Goal: Task Accomplishment & Management: Complete application form

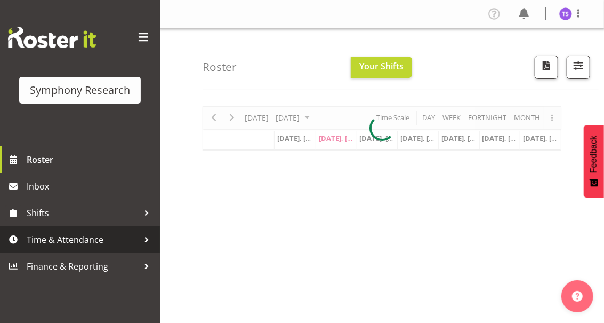
click at [76, 238] on span "Time & Attendance" at bounding box center [83, 239] width 112 height 16
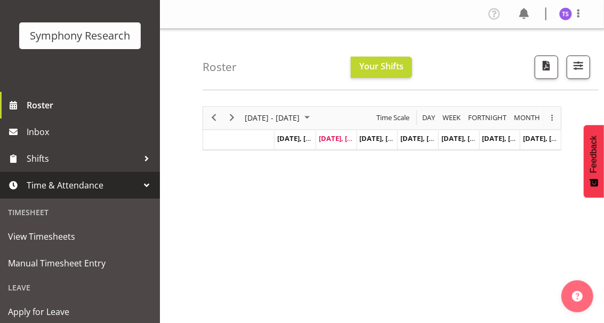
scroll to position [106, 0]
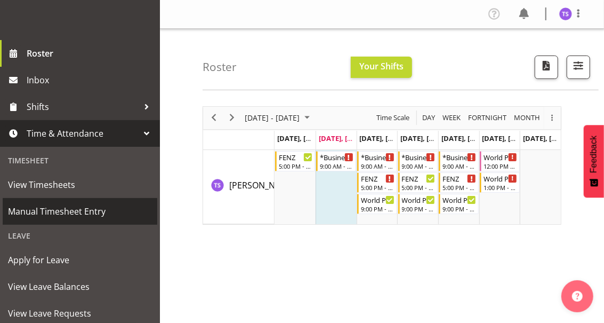
click at [60, 208] on span "Manual Timesheet Entry" at bounding box center [80, 211] width 144 height 16
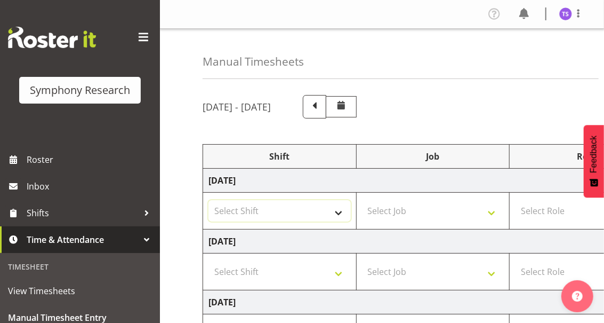
click at [338, 213] on select "Select Shift !!Weekend Residential (Roster IT Shift Label) *Business 9/10am ~ 4…" at bounding box center [279, 210] width 142 height 21
select select "32690"
click at [208, 200] on select "Select Shift !!Weekend Residential (Roster IT Shift Label) *Business 9/10am ~ 4…" at bounding box center [279, 210] width 142 height 21
click at [412, 215] on select "Select Job 550060 IF Admin 553492 World Poll Aus Wave 2 Main 2025 553500 BFM Ju…" at bounding box center [433, 210] width 142 height 21
select select "9636"
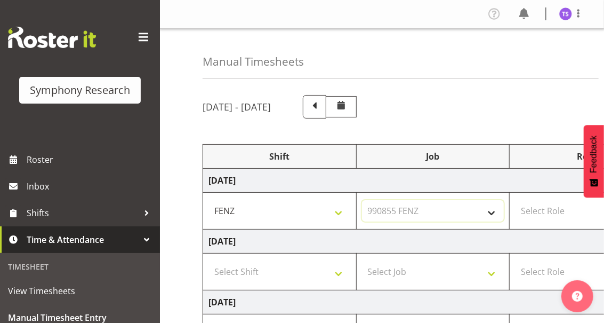
click at [362, 200] on select "Select Job 550060 IF Admin 553492 World Poll Aus Wave 2 Main 2025 553500 BFM Ju…" at bounding box center [433, 210] width 142 height 21
click at [533, 211] on select "Select Role Briefing Interviewing" at bounding box center [586, 210] width 142 height 21
select select "297"
click at [515, 200] on select "Select Role Briefing Interviewing" at bounding box center [586, 210] width 142 height 21
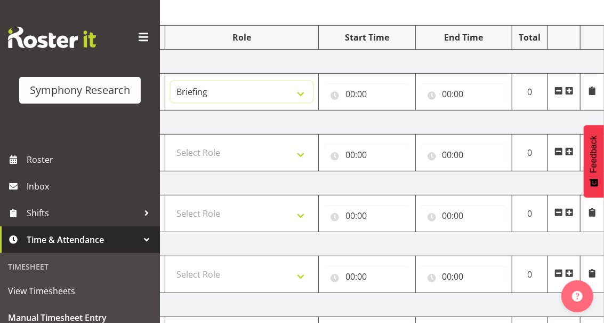
scroll to position [119, 0]
click at [349, 98] on input "00:00" at bounding box center [367, 93] width 86 height 21
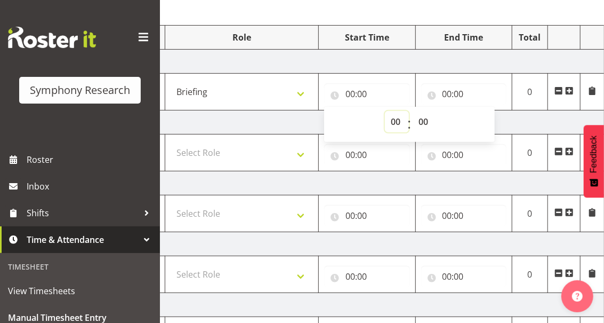
click at [393, 125] on select "00 01 02 03 04 05 06 07 08 09 10 11 12 13 14 15 16 17 18 19 20 21 22 23" at bounding box center [397, 121] width 24 height 21
select select "17"
click at [385, 111] on select "00 01 02 03 04 05 06 07 08 09 10 11 12 13 14 15 16 17 18 19 20 21 22 23" at bounding box center [397, 121] width 24 height 21
type input "17:00"
click at [447, 94] on input "00:00" at bounding box center [464, 93] width 86 height 21
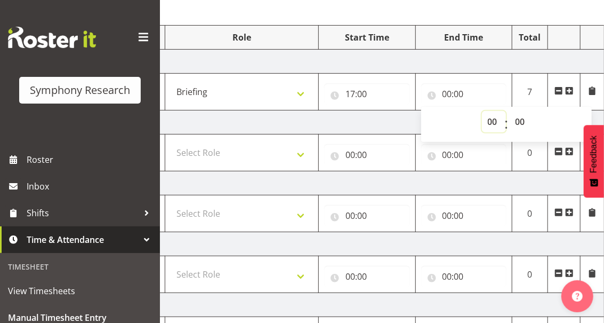
click at [490, 123] on select "00 01 02 03 04 05 06 07 08 09 10 11 12 13 14 15 16 17 18 19 20 21 22 23" at bounding box center [494, 121] width 24 height 21
select select "18"
click at [482, 111] on select "00 01 02 03 04 05 06 07 08 09 10 11 12 13 14 15 16 17 18 19 20 21 22 23" at bounding box center [494, 121] width 24 height 21
type input "18:00"
click at [520, 123] on select "00 01 02 03 04 05 06 07 08 09 10 11 12 13 14 15 16 17 18 19 20 21 22 23 24 25 2…" at bounding box center [522, 121] width 24 height 21
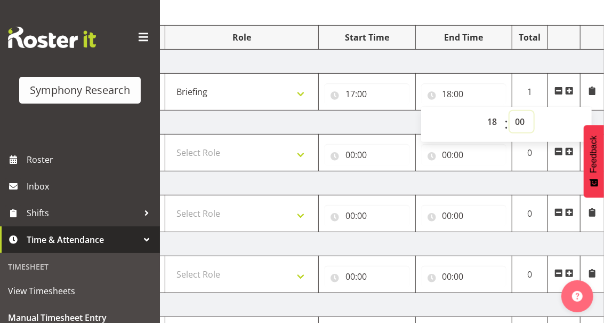
select select "30"
click at [510, 111] on select "00 01 02 03 04 05 06 07 08 09 10 11 12 13 14 15 16 17 18 19 20 21 22 23 24 25 2…" at bounding box center [522, 121] width 24 height 21
type input "18:30"
click at [570, 90] on span at bounding box center [569, 90] width 9 height 9
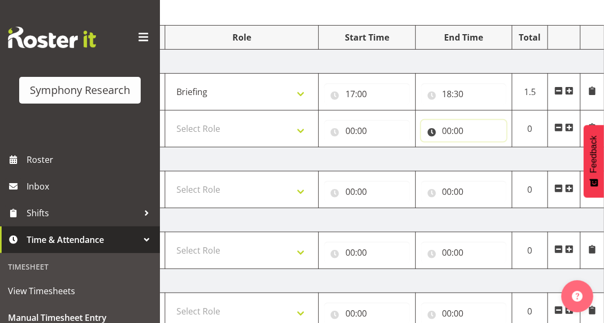
click at [446, 133] on input "00:00" at bounding box center [464, 130] width 86 height 21
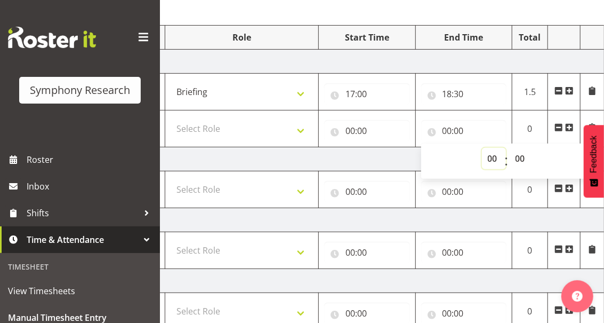
click at [492, 162] on select "00 01 02 03 04 05 06 07 08 09 10 11 12 13 14 15 16 17 18 19 20 21 22 23" at bounding box center [494, 158] width 24 height 21
select select "21"
click at [482, 148] on select "00 01 02 03 04 05 06 07 08 09 10 11 12 13 14 15 16 17 18 19 20 21 22 23" at bounding box center [494, 158] width 24 height 21
type input "21:00"
click at [352, 135] on input "00:00" at bounding box center [367, 130] width 86 height 21
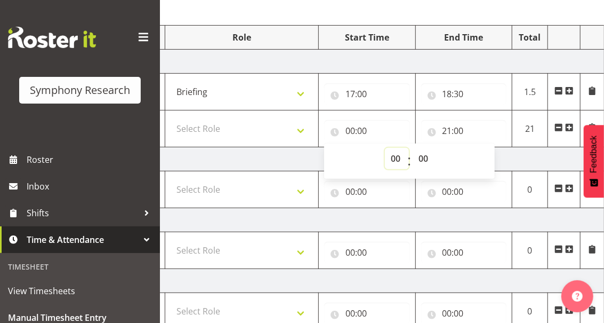
click at [394, 159] on select "00 01 02 03 04 05 06 07 08 09 10 11 12 13 14 15 16 17 18 19 20 21 22 23" at bounding box center [397, 158] width 24 height 21
select select "18"
click at [385, 148] on select "00 01 02 03 04 05 06 07 08 09 10 11 12 13 14 15 16 17 18 19 20 21 22 23" at bounding box center [397, 158] width 24 height 21
type input "18:00"
click at [420, 157] on select "00 01 02 03 04 05 06 07 08 09 10 11 12 13 14 15 16 17 18 19 20 21 22 23 24 25 2…" at bounding box center [425, 158] width 24 height 21
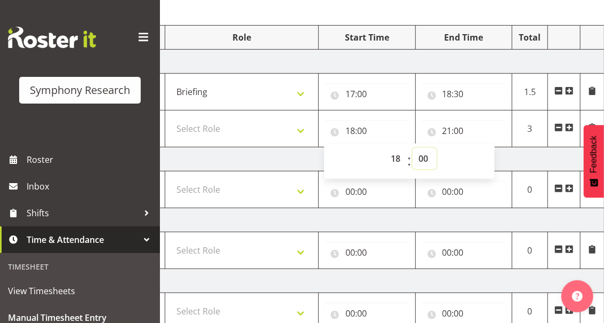
select select "30"
click at [413, 148] on select "00 01 02 03 04 05 06 07 08 09 10 11 12 13 14 15 16 17 18 19 20 21 22 23 24 25 2…" at bounding box center [425, 158] width 24 height 21
type input "18:30"
click at [299, 130] on select "Select Role Briefing Interviewing" at bounding box center [242, 128] width 142 height 21
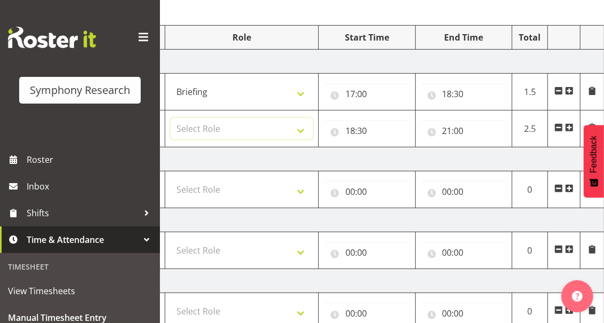
select select "47"
click at [171, 118] on select "Select Role Briefing Interviewing" at bounding box center [242, 128] width 142 height 21
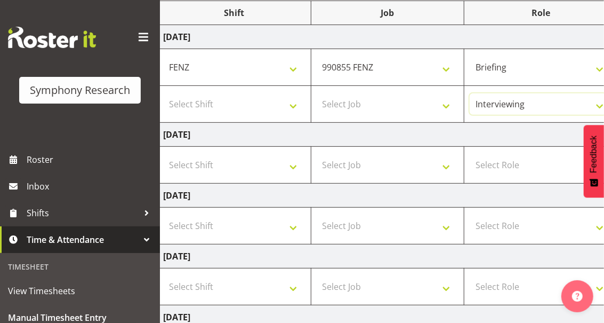
scroll to position [84, 0]
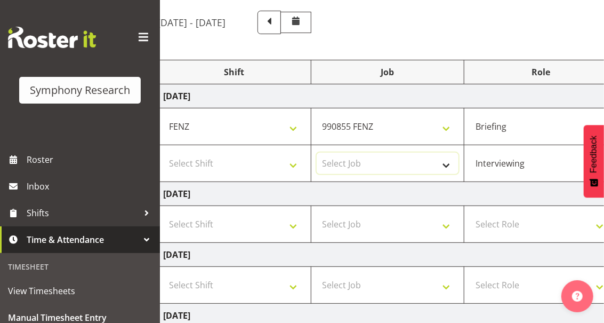
click at [447, 165] on select "Select Job 550060 IF Admin 553492 World Poll Aus Wave 2 Main 2025 553500 BFM Ju…" at bounding box center [388, 162] width 142 height 21
select select "9636"
click at [317, 152] on select "Select Job 550060 IF Admin 553492 World Poll Aus Wave 2 Main 2025 553500 BFM Ju…" at bounding box center [388, 162] width 142 height 21
click at [291, 165] on select "Select Shift !!Weekend Residential (Roster IT Shift Label) *Business 9/10am ~ 4…" at bounding box center [234, 162] width 142 height 21
select select "32690"
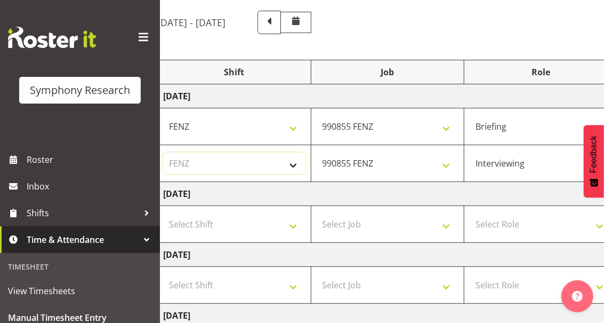
click at [163, 152] on select "Select Shift !!Weekend Residential (Roster IT Shift Label) *Business 9/10am ~ 4…" at bounding box center [234, 162] width 142 height 21
click at [292, 223] on select "Select Shift !!Weekend Residential (Roster IT Shift Label) *Business 9/10am ~ 4…" at bounding box center [234, 223] width 142 height 21
select select "32690"
click at [163, 213] on select "Select Shift !!Weekend Residential (Roster IT Shift Label) *Business 9/10am ~ 4…" at bounding box center [234, 223] width 142 height 21
click at [445, 225] on select "Select Job 550060 IF Admin 553492 World Poll Aus Wave 2 Main 2025 553500 BFM Ju…" at bounding box center [388, 223] width 142 height 21
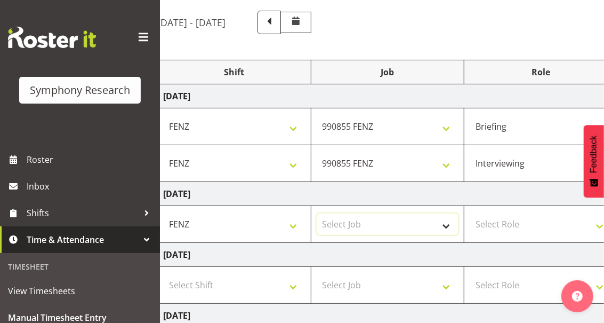
select select "9636"
click at [317, 213] on select "Select Job 550060 IF Admin 553492 World Poll Aus Wave 2 Main 2025 553500 BFM Ju…" at bounding box center [388, 223] width 142 height 21
click at [509, 225] on select "Select Role Briefing Interviewing" at bounding box center [541, 223] width 142 height 21
select select "47"
click at [470, 213] on select "Select Role Briefing Interviewing" at bounding box center [541, 223] width 142 height 21
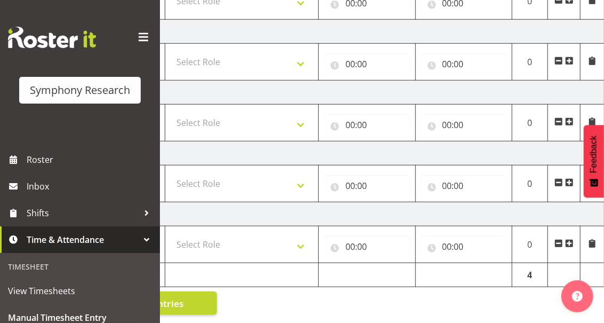
scroll to position [262, 0]
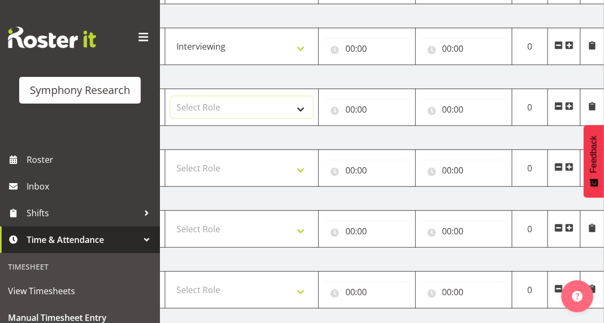
click at [300, 104] on select "Select Role Briefing Interviewing" at bounding box center [242, 106] width 142 height 21
click at [361, 48] on input "00:00" at bounding box center [367, 48] width 86 height 21
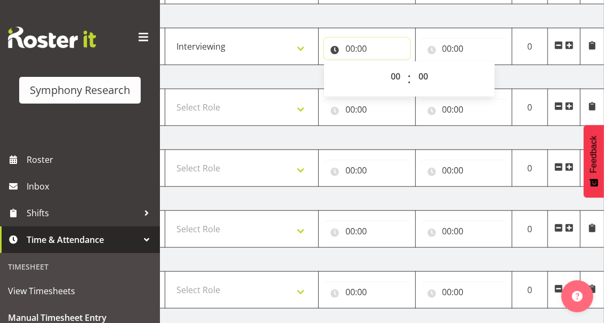
click at [352, 49] on input "00:00" at bounding box center [367, 48] width 86 height 21
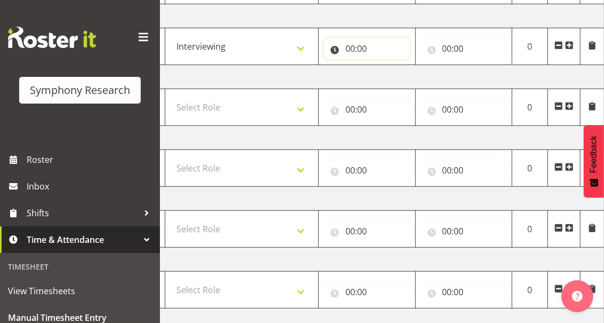
click at [352, 54] on input "00:00" at bounding box center [367, 48] width 86 height 21
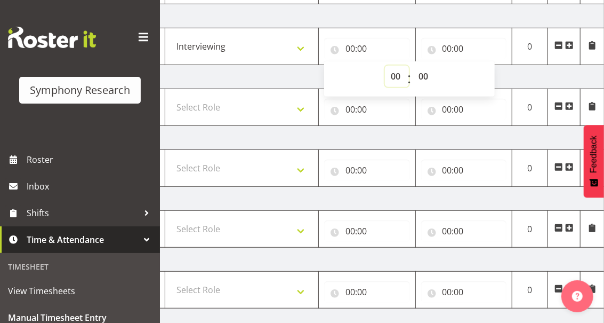
click at [391, 74] on select "00 01 02 03 04 05 06 07 08 09 10 11 12 13 14 15 16 17 18 19 20 21 22 23" at bounding box center [397, 76] width 24 height 21
select select "10"
click at [385, 66] on select "00 01 02 03 04 05 06 07 08 09 10 11 12 13 14 15 16 17 18 19 20 21 22 23" at bounding box center [397, 76] width 24 height 21
type input "10:00"
click at [422, 78] on select "00 01 02 03 04 05 06 07 08 09 10 11 12 13 14 15 16 17 18 19 20 21 22 23 24 25 2…" at bounding box center [425, 76] width 24 height 21
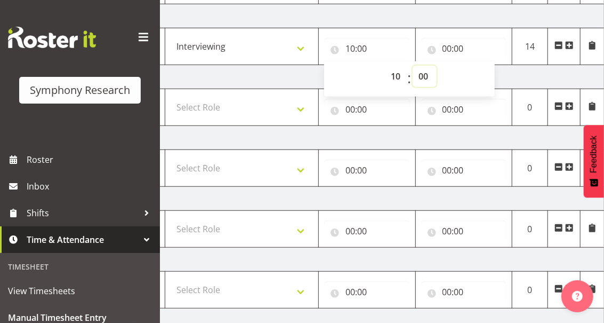
select select "22"
click at [413, 66] on select "00 01 02 03 04 05 06 07 08 09 10 11 12 13 14 15 16 17 18 19 20 21 22 23 24 25 2…" at bounding box center [425, 76] width 24 height 21
type input "10:22"
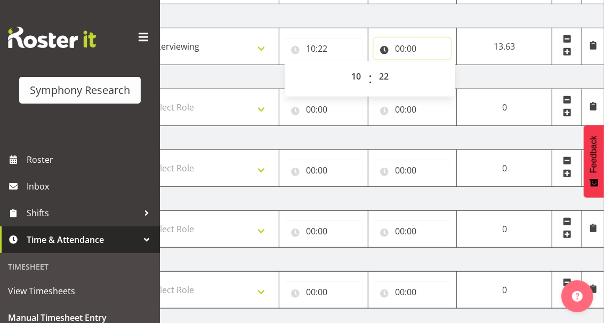
click at [402, 50] on input "00:00" at bounding box center [413, 48] width 78 height 21
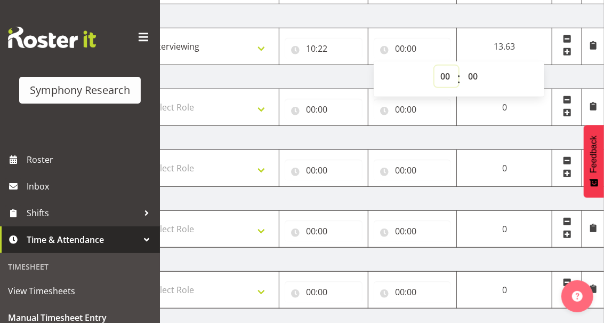
click at [441, 76] on select "00 01 02 03 04 05 06 07 08 09 10 11 12 13 14 15 16 17 18 19 20 21 22 23" at bounding box center [446, 76] width 24 height 21
select select "13"
click at [458, 66] on select "00 01 02 03 04 05 06 07 08 09 10 11 12 13 14 15 16 17 18 19 20 21 22 23" at bounding box center [446, 76] width 24 height 21
type input "13:00"
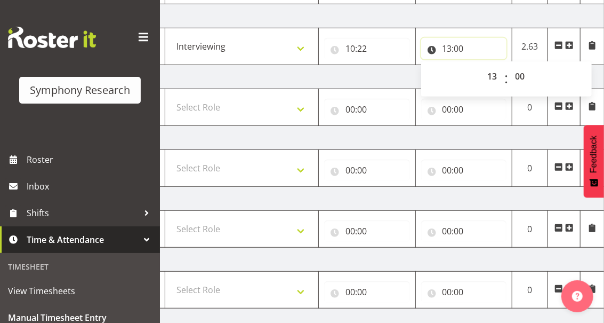
click at [459, 51] on input "13:00" at bounding box center [464, 48] width 86 height 21
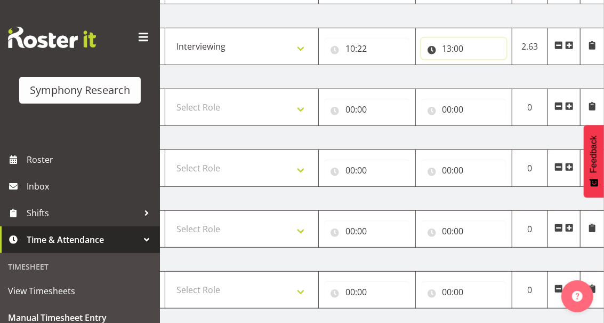
click at [459, 50] on input "13:00" at bounding box center [464, 48] width 86 height 21
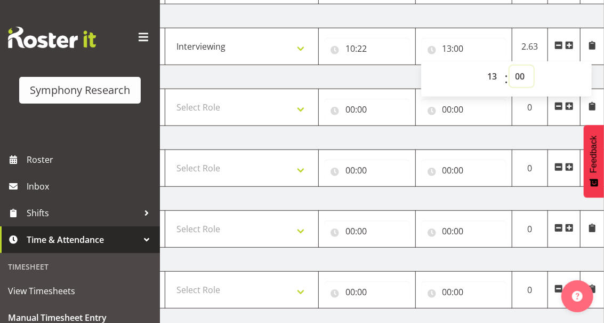
click at [518, 74] on select "00 01 02 03 04 05 06 07 08 09 10 11 12 13 14 15 16 17 18 19 20 21 22 23 24 25 2…" at bounding box center [522, 76] width 24 height 21
select select "22"
click at [510, 66] on select "00 01 02 03 04 05 06 07 08 09 10 11 12 13 14 15 16 17 18 19 20 21 22 23 24 25 2…" at bounding box center [522, 76] width 24 height 21
type input "13:22"
click at [569, 42] on span at bounding box center [569, 45] width 9 height 9
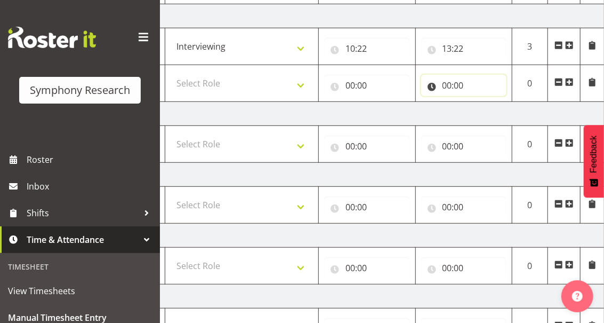
click at [445, 87] on input "00:00" at bounding box center [464, 85] width 86 height 21
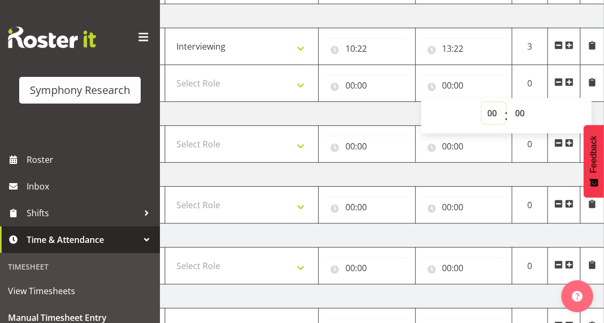
click at [491, 114] on select "00 01 02 03 04 05 06 07 08 09 10 11 12 13 14 15 16 17 18 19 20 21 22 23" at bounding box center [494, 112] width 24 height 21
select select "16"
click at [482, 102] on select "00 01 02 03 04 05 06 07 08 09 10 11 12 13 14 15 16 17 18 19 20 21 22 23" at bounding box center [494, 112] width 24 height 21
type input "16:00"
click at [519, 111] on select "00 01 02 03 04 05 06 07 08 09 10 11 12 13 14 15 16 17 18 19 20 21 22 23 24 25 2…" at bounding box center [522, 112] width 24 height 21
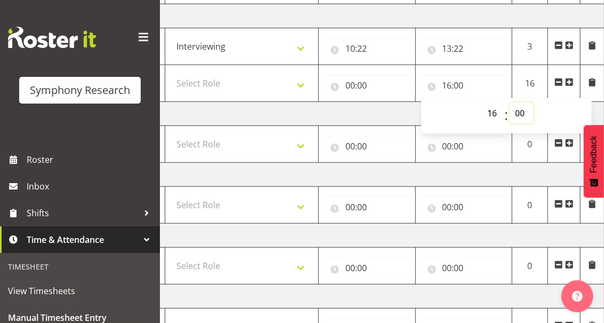
select select "30"
click at [510, 102] on select "00 01 02 03 04 05 06 07 08 09 10 11 12 13 14 15 16 17 18 19 20 21 22 23 24 25 2…" at bounding box center [522, 112] width 24 height 21
type input "16:30"
click at [352, 86] on input "00:00" at bounding box center [367, 85] width 86 height 21
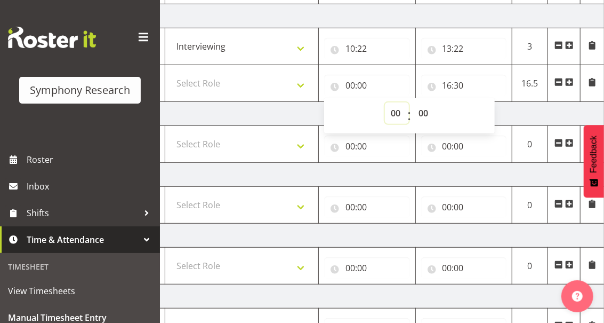
click at [393, 115] on select "00 01 02 03 04 05 06 07 08 09 10 11 12 13 14 15 16 17 18 19 20 21 22 23" at bounding box center [397, 112] width 24 height 21
select select "13"
click at [385, 102] on select "00 01 02 03 04 05 06 07 08 09 10 11 12 13 14 15 16 17 18 19 20 21 22 23" at bounding box center [397, 112] width 24 height 21
type input "13:00"
click at [425, 114] on select "00 01 02 03 04 05 06 07 08 09 10 11 12 13 14 15 16 17 18 19 20 21 22 23 24 25 2…" at bounding box center [425, 112] width 24 height 21
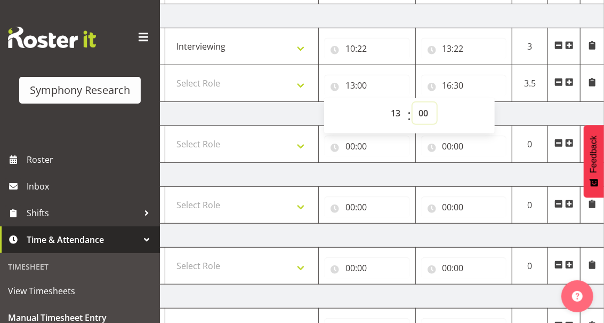
select select "52"
click at [413, 102] on select "00 01 02 03 04 05 06 07 08 09 10 11 12 13 14 15 16 17 18 19 20 21 22 23 24 25 2…" at bounding box center [425, 112] width 24 height 21
type input "13:52"
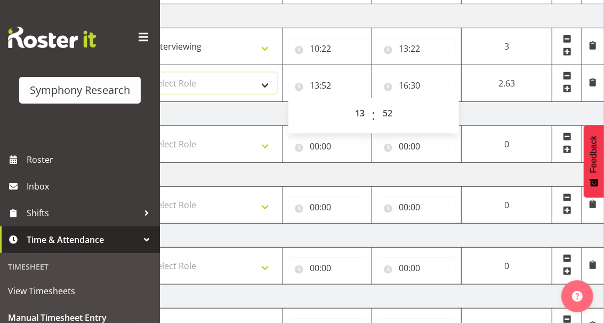
click at [263, 84] on select "Select Role Briefing Interviewing" at bounding box center [212, 82] width 130 height 21
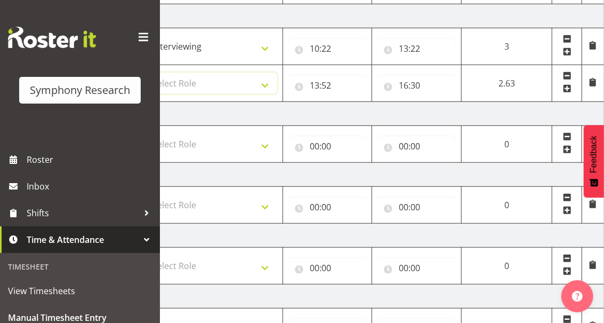
select select "47"
click at [147, 72] on select "Select Role Briefing Interviewing" at bounding box center [212, 82] width 130 height 21
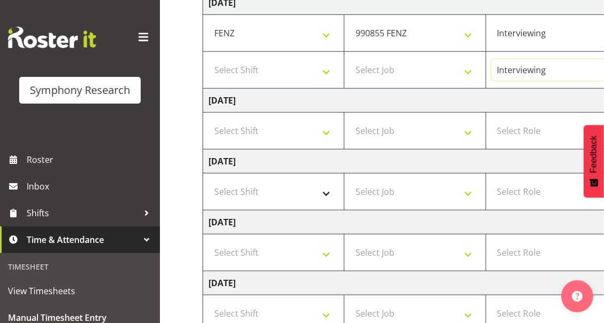
scroll to position [263, 0]
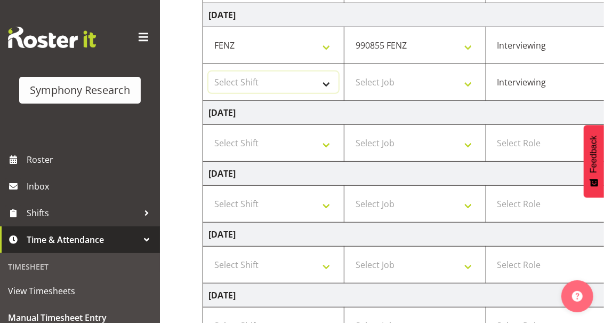
click at [327, 84] on select "Select Shift !!Weekend Residential (Roster IT Shift Label) *Business 9/10am ~ 4…" at bounding box center [273, 81] width 130 height 21
select select "32690"
click at [208, 71] on select "Select Shift !!Weekend Residential (Roster IT Shift Label) *Business 9/10am ~ 4…" at bounding box center [273, 81] width 130 height 21
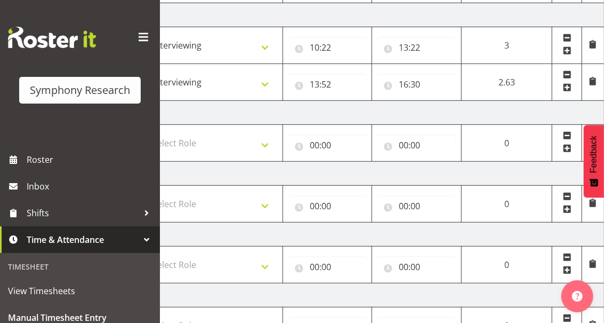
click at [567, 86] on span at bounding box center [567, 87] width 9 height 9
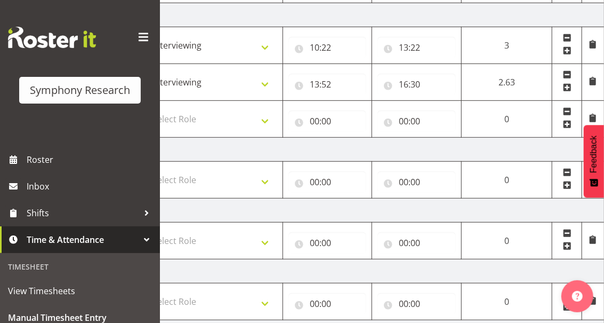
click at [505, 117] on td "0" at bounding box center [507, 119] width 91 height 37
click at [402, 123] on input "00:00" at bounding box center [416, 120] width 78 height 21
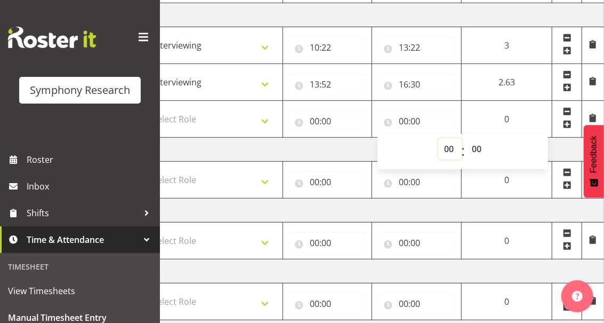
click at [448, 152] on select "00 01 02 03 04 05 06 07 08 09 10 11 12 13 14 15 16 17 18 19 20 21 22 23" at bounding box center [450, 148] width 24 height 21
select select "20"
click at [462, 138] on select "00 01 02 03 04 05 06 07 08 09 10 11 12 13 14 15 16 17 18 19 20 21 22 23" at bounding box center [450, 148] width 24 height 21
type input "20:00"
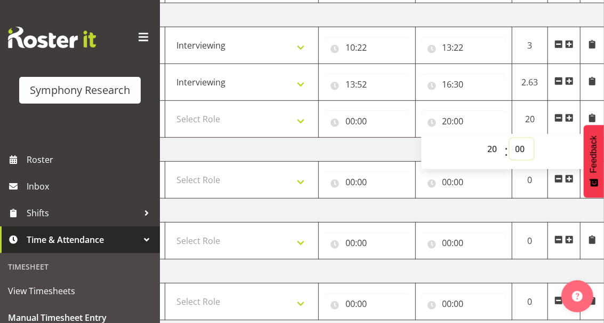
click at [515, 148] on select "00 01 02 03 04 05 06 07 08 09 10 11 12 13 14 15 16 17 18 19 20 21 22 23 24 25 2…" at bounding box center [522, 148] width 24 height 21
select select "17"
click at [510, 138] on select "00 01 02 03 04 05 06 07 08 09 10 11 12 13 14 15 16 17 18 19 20 21 22 23 24 25 2…" at bounding box center [522, 148] width 24 height 21
type input "20:17"
click at [352, 123] on input "00:00" at bounding box center [367, 120] width 86 height 21
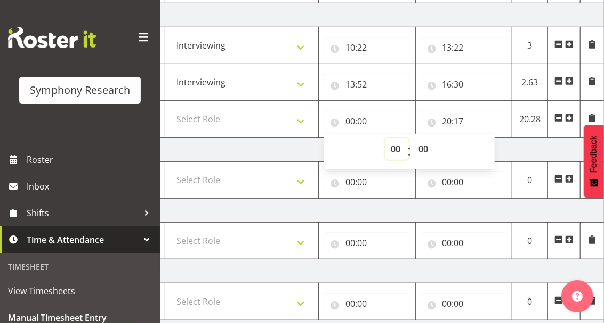
click at [392, 149] on select "00 01 02 03 04 05 06 07 08 09 10 11 12 13 14 15 16 17 18 19 20 21 22 23" at bounding box center [397, 148] width 24 height 21
select select "17"
click at [385, 138] on select "00 01 02 03 04 05 06 07 08 09 10 11 12 13 14 15 16 17 18 19 20 21 22 23" at bounding box center [397, 148] width 24 height 21
type input "17:00"
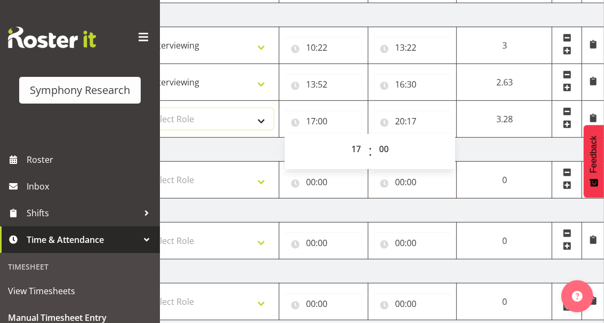
click at [260, 120] on select "Select Role Briefing Interviewing" at bounding box center [208, 118] width 129 height 21
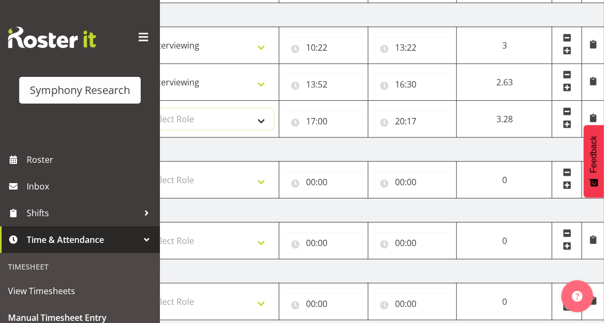
select select "47"
click at [144, 108] on select "Select Role Briefing Interviewing" at bounding box center [208, 118] width 129 height 21
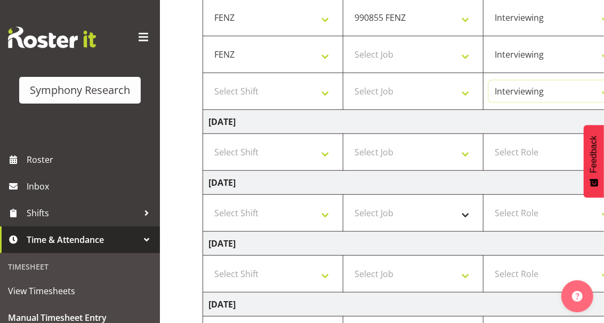
scroll to position [264, 0]
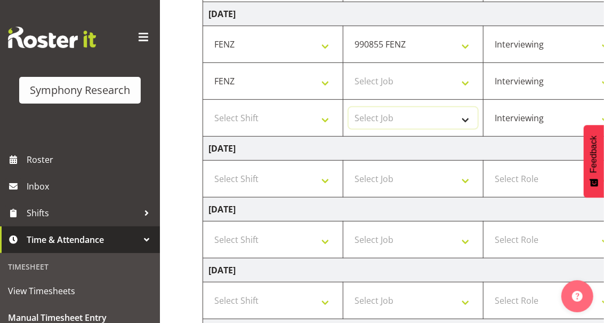
click at [464, 117] on select "Select Job 550060 IF Admin 553492 World Poll Aus Wave 2 Main 2025 553500 BFM Ju…" at bounding box center [413, 117] width 129 height 21
click at [465, 82] on select "Select Job 550060 IF Admin 553492 World Poll Aus Wave 2 Main 2025 553500 BFM Ju…" at bounding box center [413, 80] width 129 height 21
select select "9636"
click at [349, 70] on select "Select Job 550060 IF Admin 553492 World Poll Aus Wave 2 Main 2025 553500 BFM Ju…" at bounding box center [413, 80] width 129 height 21
click at [464, 116] on select "Select Job 550060 IF Admin 553492 World Poll Aus Wave 2 Main 2025 553500 BFM Ju…" at bounding box center [413, 117] width 129 height 21
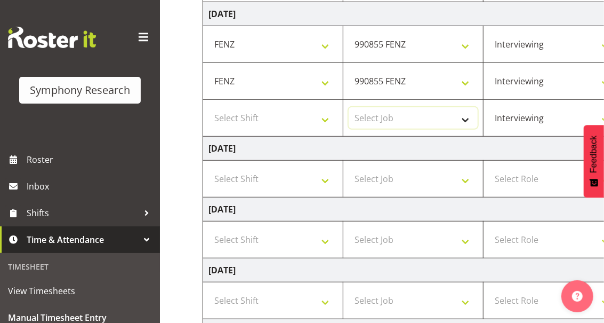
select select "9636"
click at [349, 107] on select "Select Job 550060 IF Admin 553492 World Poll Aus Wave 2 Main 2025 553500 BFM Ju…" at bounding box center [413, 117] width 129 height 21
click at [326, 118] on select "Select Shift !!Weekend Residential (Roster IT Shift Label) *Business 9/10am ~ 4…" at bounding box center [272, 117] width 129 height 21
select select "32690"
click at [208, 107] on select "Select Shift !!Weekend Residential (Roster IT Shift Label) *Business 9/10am ~ 4…" at bounding box center [272, 117] width 129 height 21
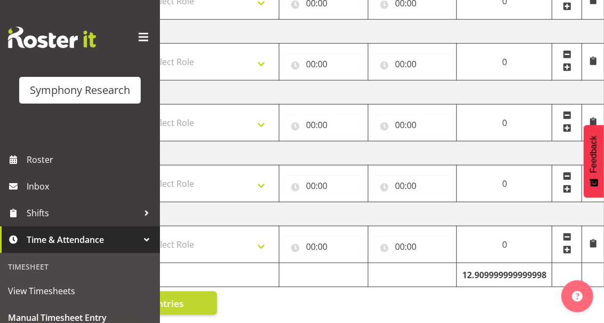
scroll to position [335, 0]
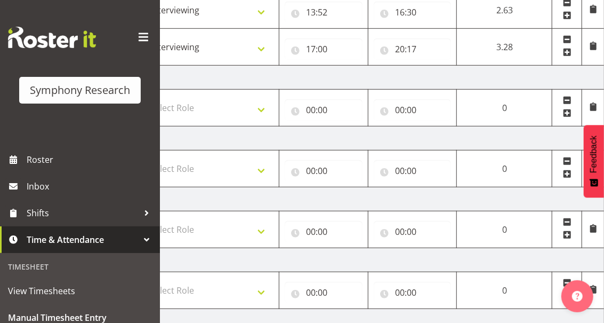
click at [567, 52] on span at bounding box center [567, 52] width 9 height 9
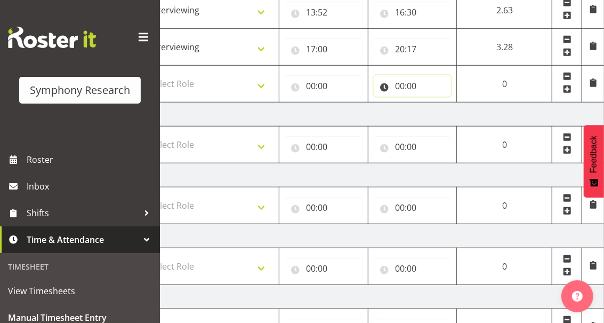
click at [398, 86] on input "00:00" at bounding box center [413, 85] width 78 height 21
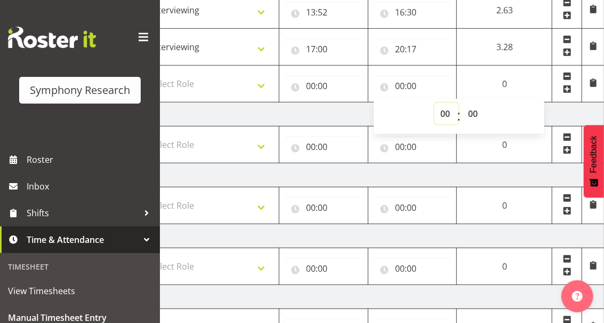
click at [442, 111] on select "00 01 02 03 04 05 06 07 08 09 10 11 12 13 14 15 16 17 18 19 20 21 22 23" at bounding box center [446, 113] width 24 height 21
select select "21"
click at [458, 103] on select "00 01 02 03 04 05 06 07 08 09 10 11 12 13 14 15 16 17 18 19 20 21 22 23" at bounding box center [446, 113] width 24 height 21
type input "21:00"
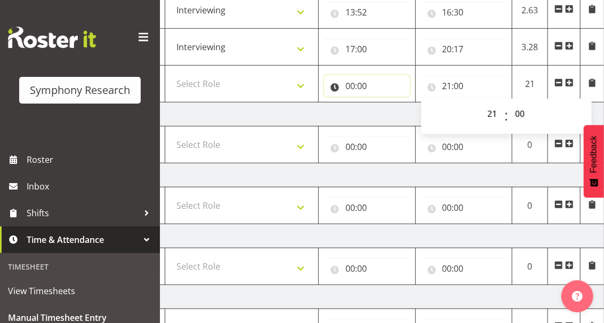
click at [352, 88] on input "00:00" at bounding box center [367, 85] width 86 height 21
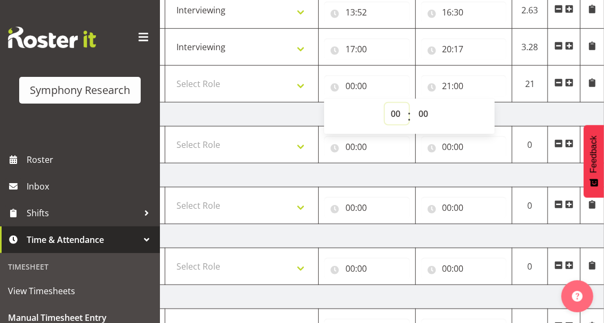
click at [396, 117] on select "00 01 02 03 04 05 06 07 08 09 10 11 12 13 14 15 16 17 18 19 20 21 22 23" at bounding box center [397, 113] width 24 height 21
select select "20"
click at [385, 103] on select "00 01 02 03 04 05 06 07 08 09 10 11 12 13 14 15 16 17 18 19 20 21 22 23" at bounding box center [397, 113] width 24 height 21
type input "20:00"
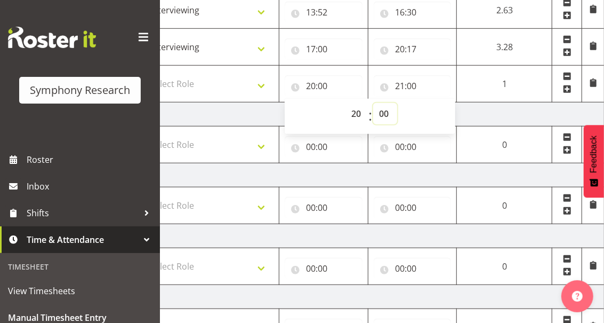
click at [384, 114] on select "00 01 02 03 04 05 06 07 08 09 10 11 12 13 14 15 16 17 18 19 20 21 22 23 24 25 2…" at bounding box center [385, 113] width 24 height 21
select select "17"
click at [373, 103] on select "00 01 02 03 04 05 06 07 08 09 10 11 12 13 14 15 16 17 18 19 20 21 22 23 24 25 2…" at bounding box center [385, 113] width 24 height 21
type input "20:17"
click at [261, 81] on select "Select Role Briefing Interviewing" at bounding box center [208, 83] width 129 height 21
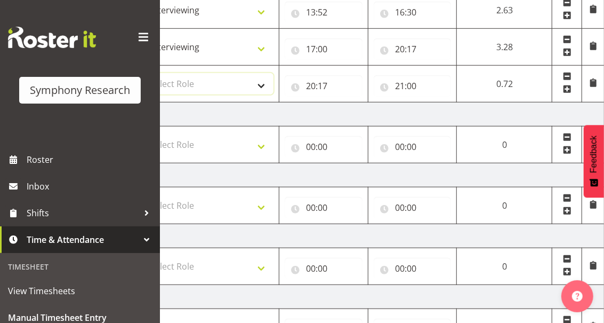
select select "47"
click at [144, 73] on select "Select Role Briefing Interviewing" at bounding box center [208, 83] width 129 height 21
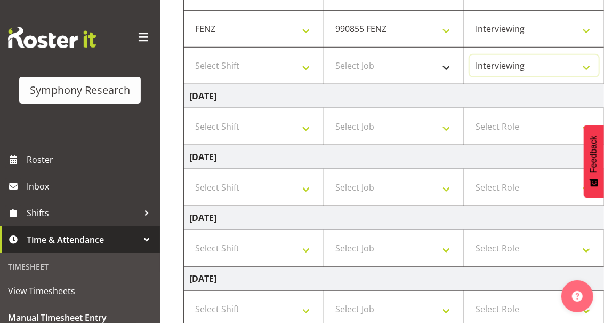
scroll to position [336, 0]
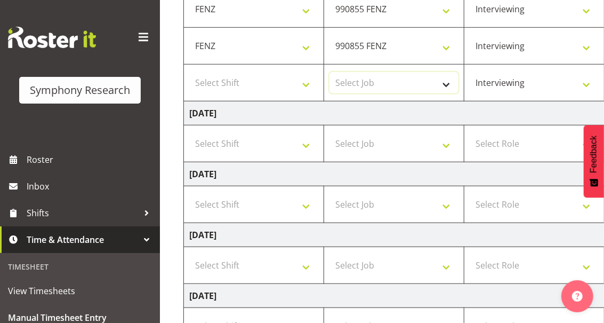
click at [446, 83] on select "Select Job 550060 IF Admin 553492 World Poll Aus Wave 2 Main 2025 553500 BFM Ju…" at bounding box center [393, 82] width 129 height 21
select select "10239"
click at [329, 72] on select "Select Job 550060 IF Admin 553492 World Poll Aus Wave 2 Main 2025 553500 BFM Ju…" at bounding box center [393, 82] width 129 height 21
click at [304, 84] on select "Select Shift !!Weekend Residential (Roster IT Shift Label) *Business 9/10am ~ 4…" at bounding box center [253, 82] width 129 height 21
click at [303, 83] on select "Select Shift !!Weekend Residential (Roster IT Shift Label) *Business 9/10am ~ 4…" at bounding box center [253, 82] width 129 height 21
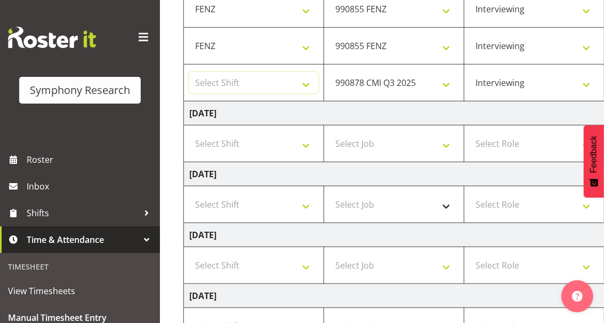
select select "48116"
click at [189, 72] on select "Select Shift !!Weekend Residential (Roster IT Shift Label) *Business 9/10am ~ 4…" at bounding box center [253, 82] width 129 height 21
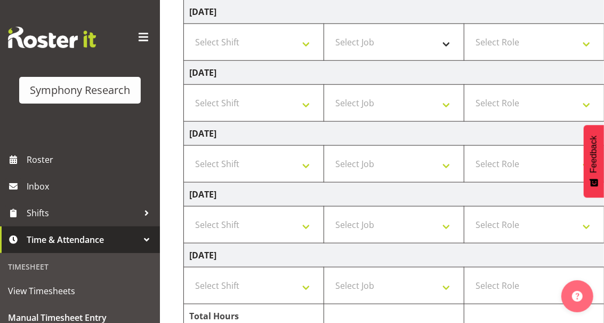
scroll to position [478, 0]
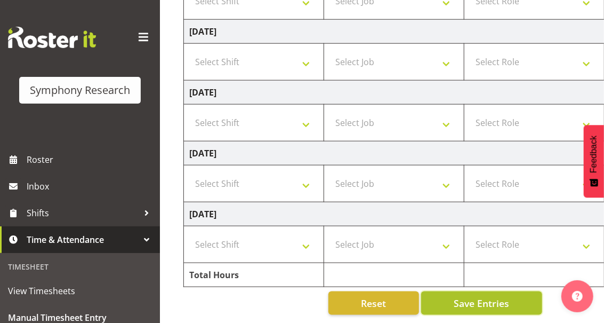
click at [480, 300] on span "Save Entries" at bounding box center [481, 303] width 55 height 14
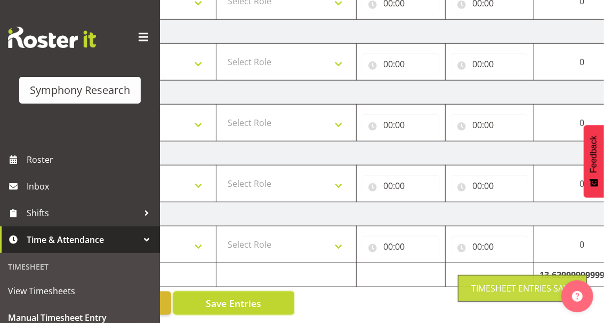
scroll to position [0, 344]
